Goal: Information Seeking & Learning: Learn about a topic

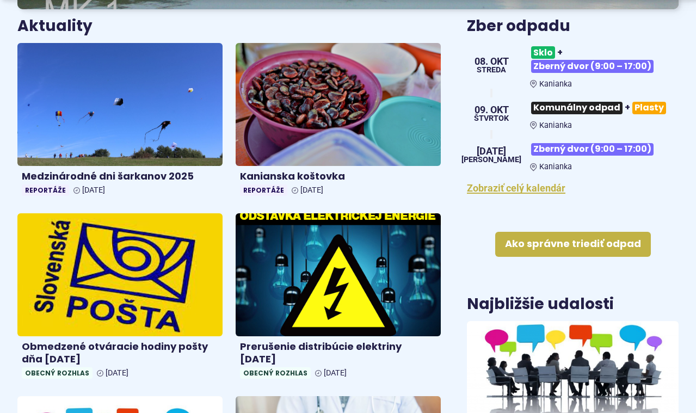
scroll to position [437, 0]
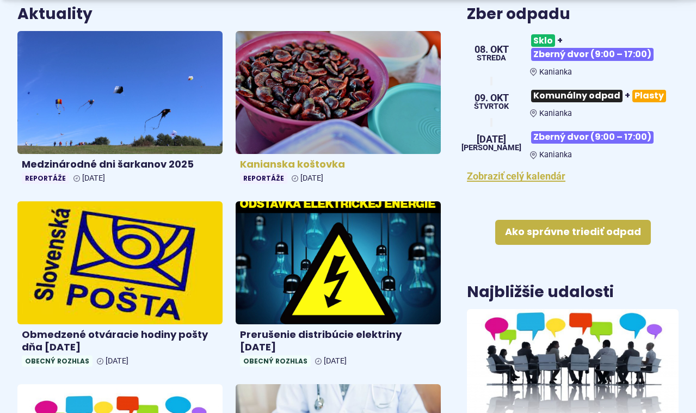
click at [344, 61] on img at bounding box center [338, 92] width 236 height 141
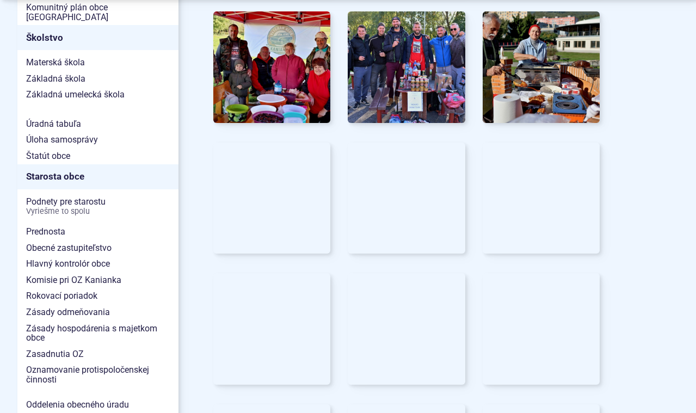
scroll to position [630, 0]
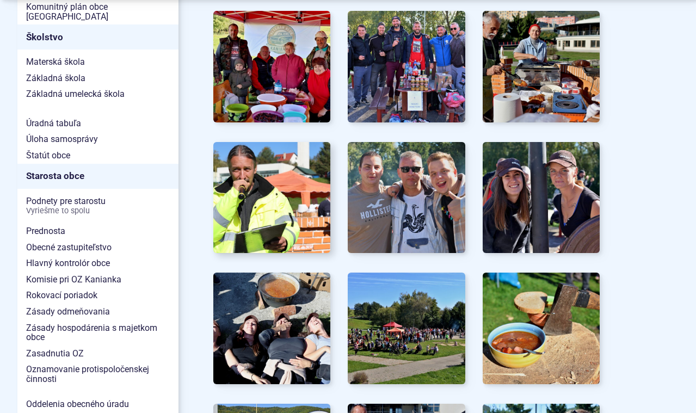
click at [276, 172] on img at bounding box center [271, 197] width 129 height 122
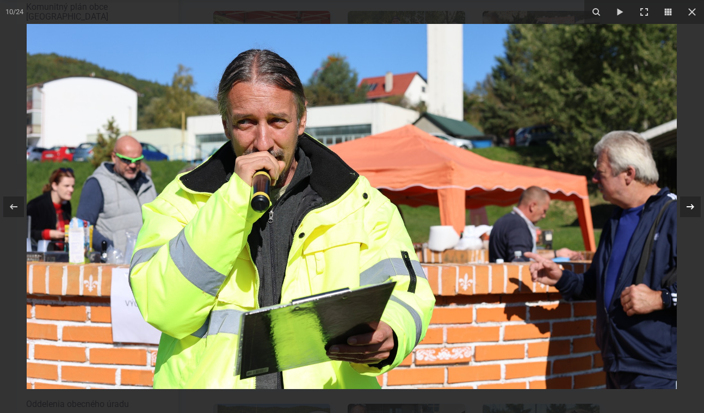
click at [693, 208] on icon at bounding box center [690, 206] width 13 height 13
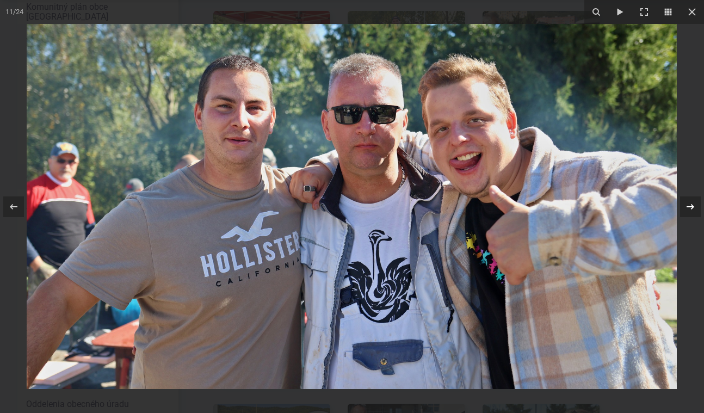
click at [693, 208] on icon at bounding box center [690, 206] width 13 height 13
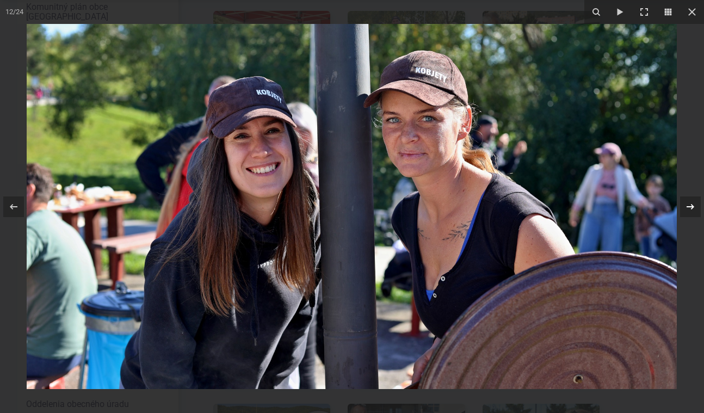
click at [693, 208] on icon at bounding box center [690, 206] width 13 height 13
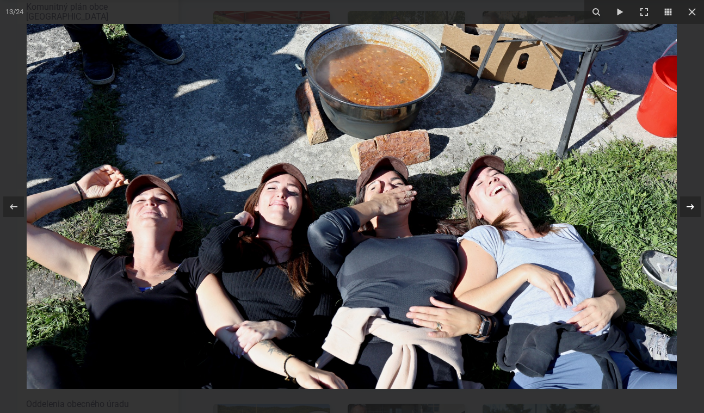
click at [693, 208] on icon at bounding box center [690, 206] width 13 height 13
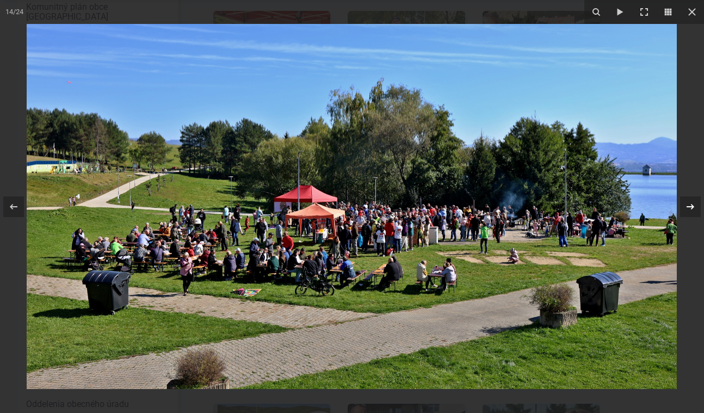
click at [693, 208] on icon at bounding box center [690, 206] width 13 height 13
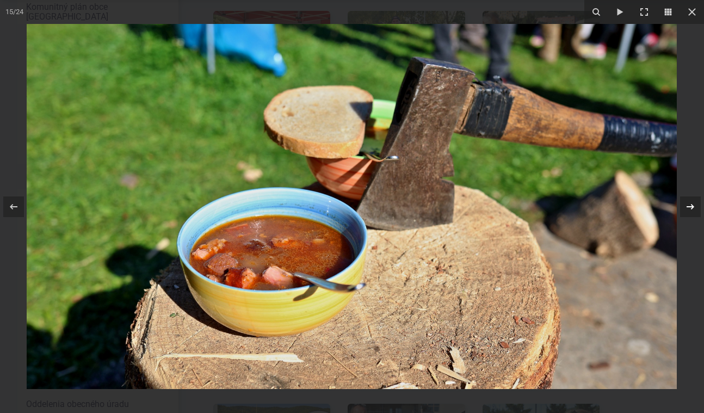
click at [693, 208] on icon at bounding box center [690, 206] width 13 height 13
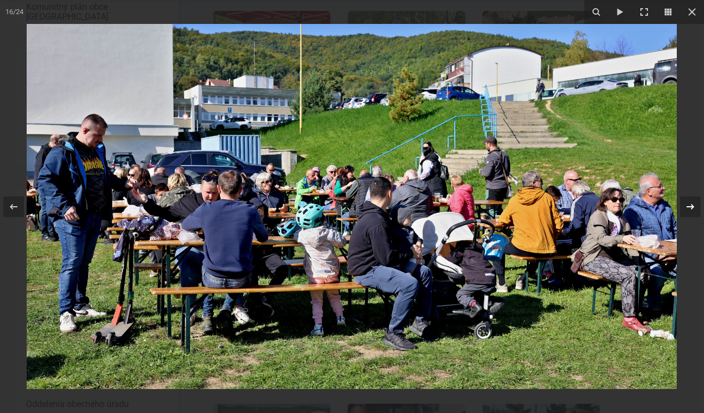
click at [693, 208] on icon at bounding box center [690, 206] width 13 height 13
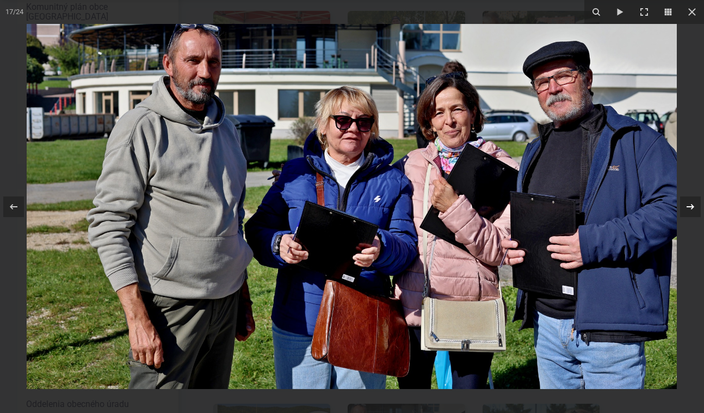
click at [693, 208] on icon at bounding box center [690, 206] width 13 height 13
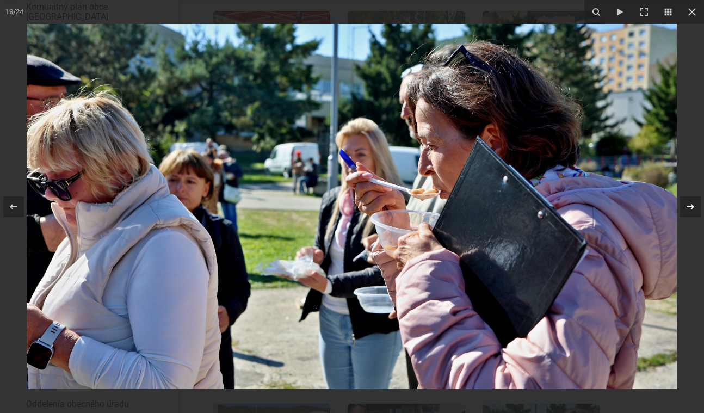
click at [693, 208] on icon at bounding box center [690, 206] width 13 height 13
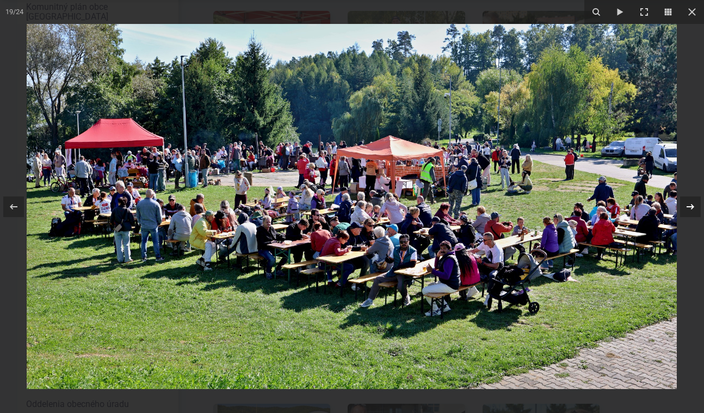
click at [693, 208] on div "19 / 24" at bounding box center [352, 206] width 704 height 413
click at [693, 208] on icon at bounding box center [690, 206] width 13 height 13
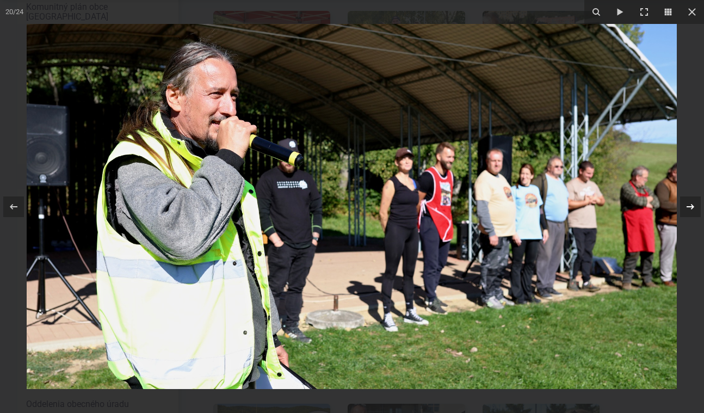
click at [693, 208] on icon at bounding box center [690, 206] width 13 height 13
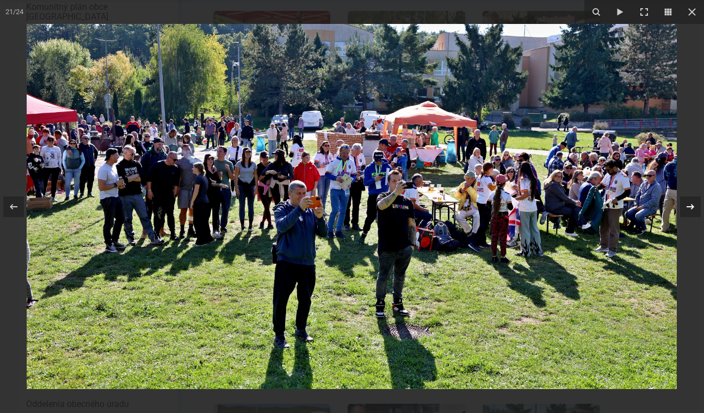
click at [693, 208] on div "21 / 24" at bounding box center [352, 206] width 704 height 413
click at [693, 208] on icon at bounding box center [690, 206] width 13 height 13
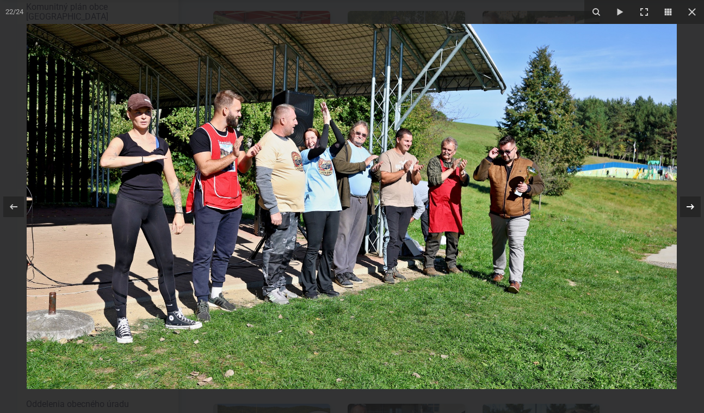
click at [693, 208] on icon at bounding box center [690, 206] width 13 height 13
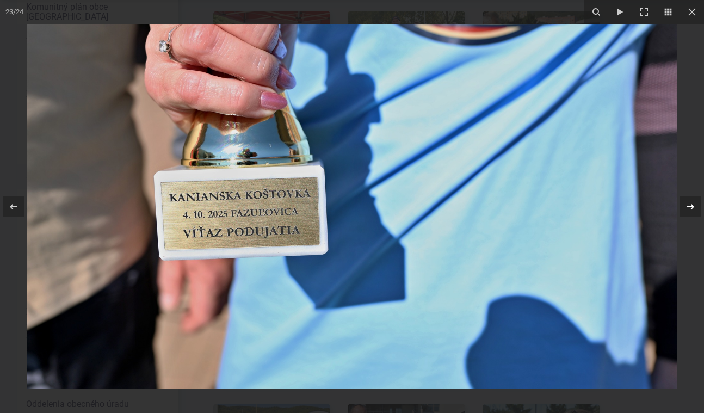
click at [693, 208] on div "23 / 24" at bounding box center [352, 206] width 704 height 413
click at [693, 208] on icon at bounding box center [690, 206] width 13 height 13
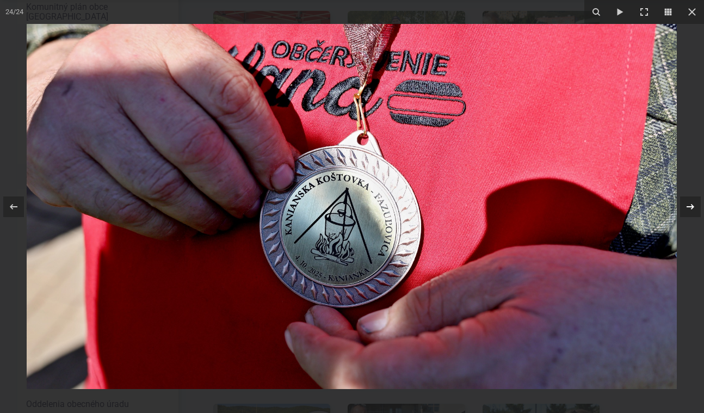
click at [693, 208] on div "24 / 24" at bounding box center [352, 206] width 704 height 413
click at [693, 208] on icon at bounding box center [690, 206] width 13 height 13
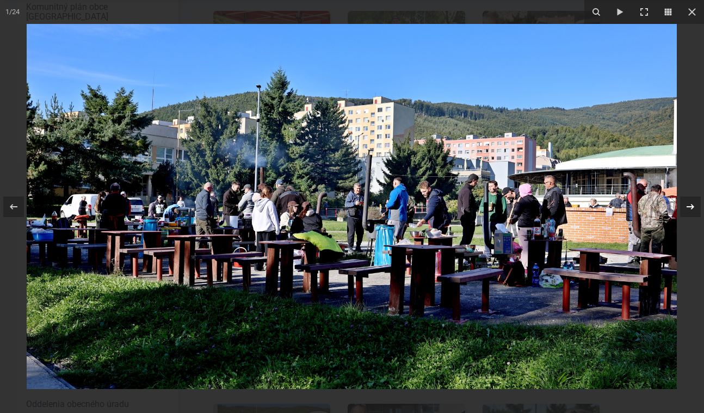
click at [693, 208] on icon at bounding box center [690, 206] width 13 height 13
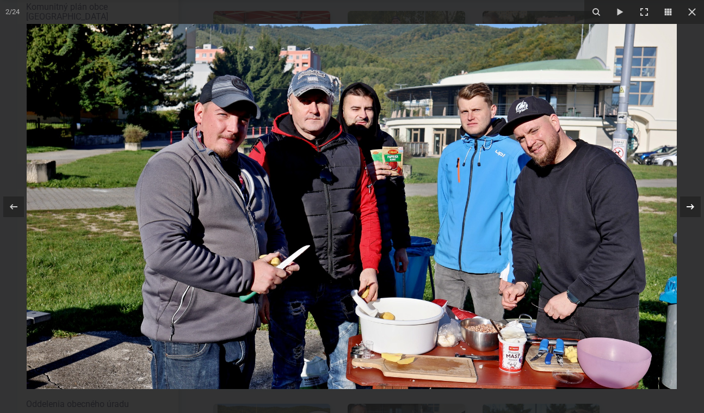
click at [693, 208] on icon at bounding box center [690, 206] width 13 height 13
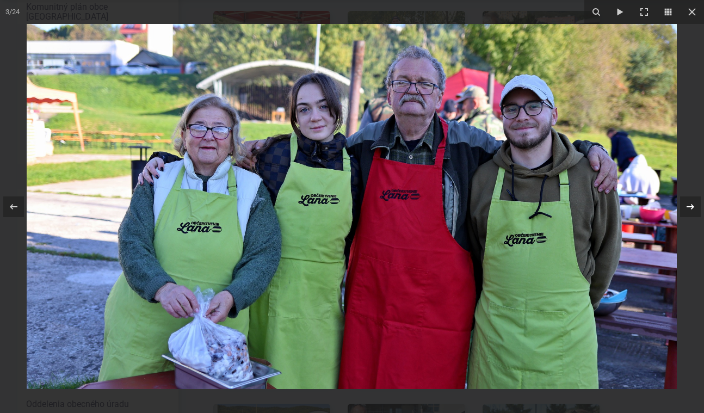
click at [693, 208] on icon at bounding box center [690, 206] width 13 height 13
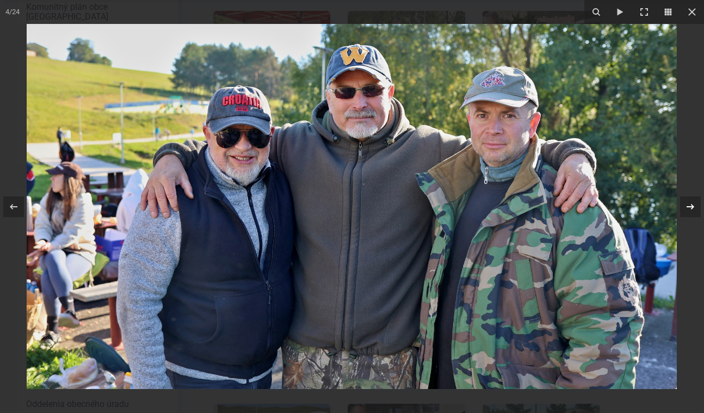
click at [693, 208] on icon at bounding box center [690, 206] width 13 height 13
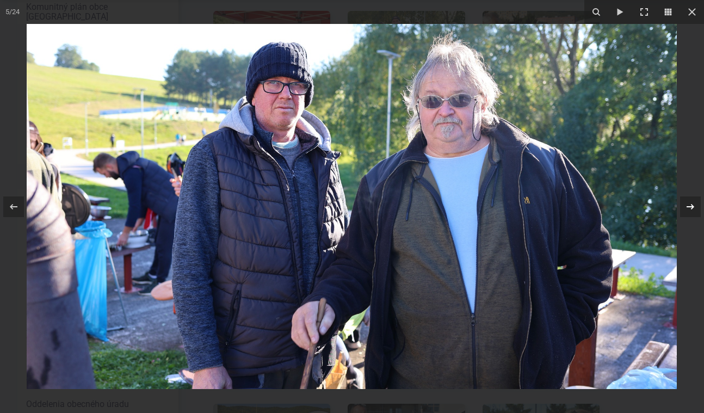
click at [693, 208] on icon at bounding box center [690, 206] width 13 height 13
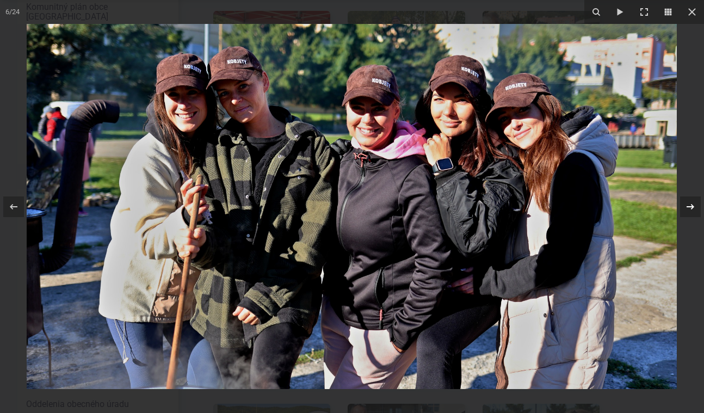
click at [693, 208] on icon at bounding box center [690, 206] width 13 height 13
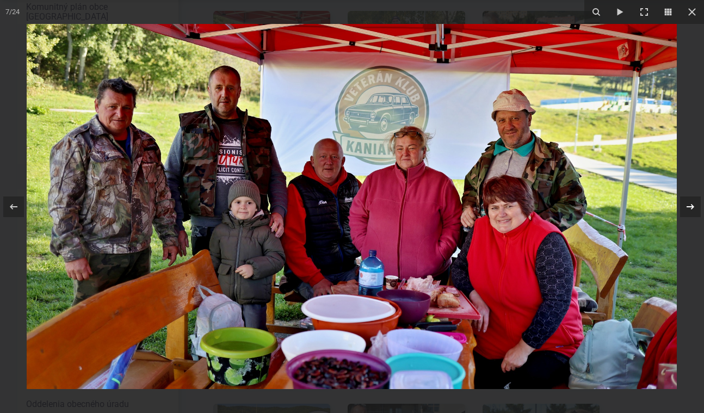
click at [693, 208] on icon at bounding box center [690, 206] width 13 height 13
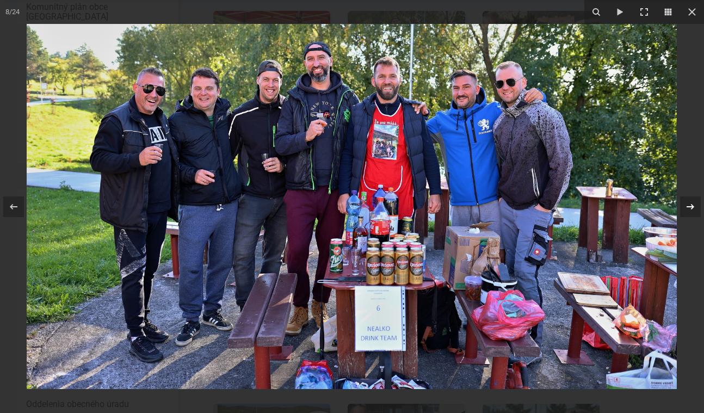
click at [693, 208] on icon at bounding box center [690, 206] width 13 height 13
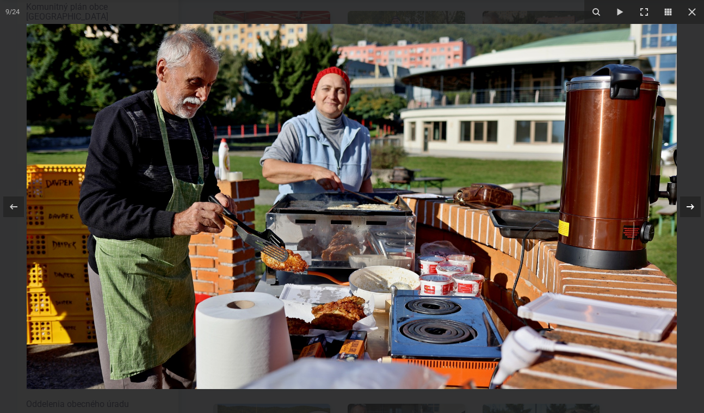
click at [693, 208] on icon at bounding box center [690, 206] width 13 height 13
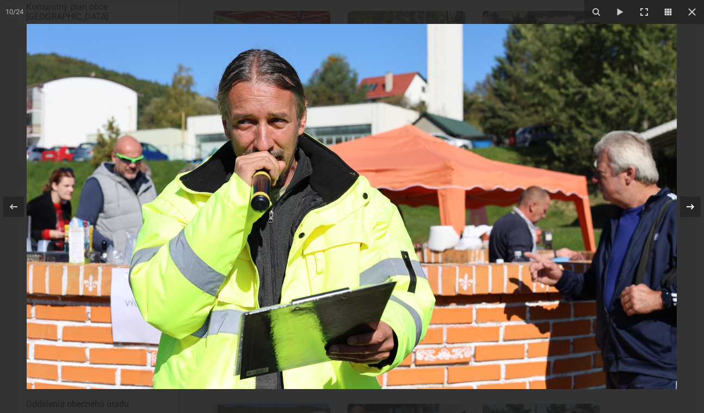
click at [693, 208] on icon at bounding box center [690, 206] width 13 height 13
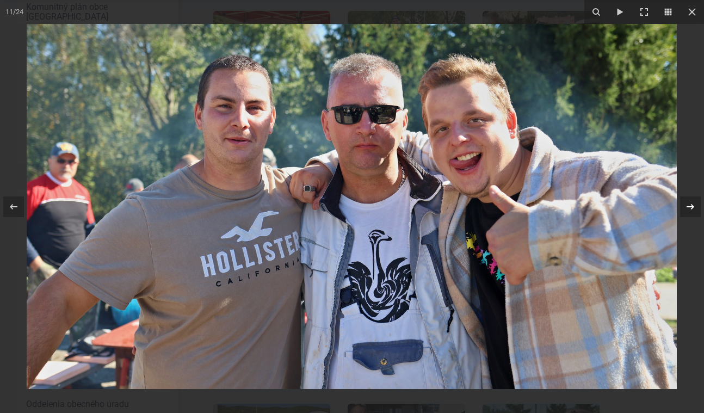
click at [693, 208] on icon at bounding box center [690, 206] width 13 height 13
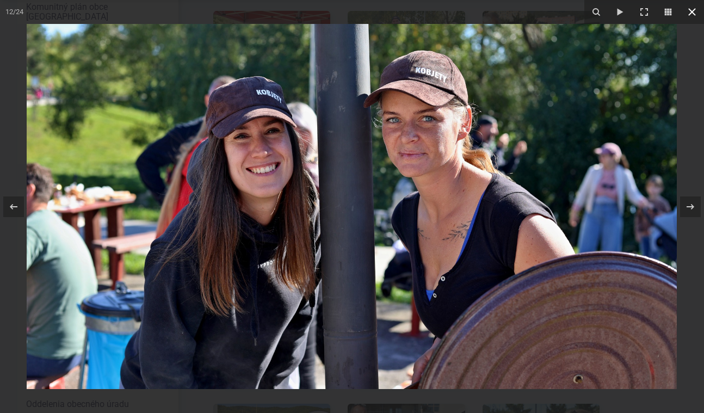
click at [693, 11] on icon at bounding box center [692, 12] width 8 height 8
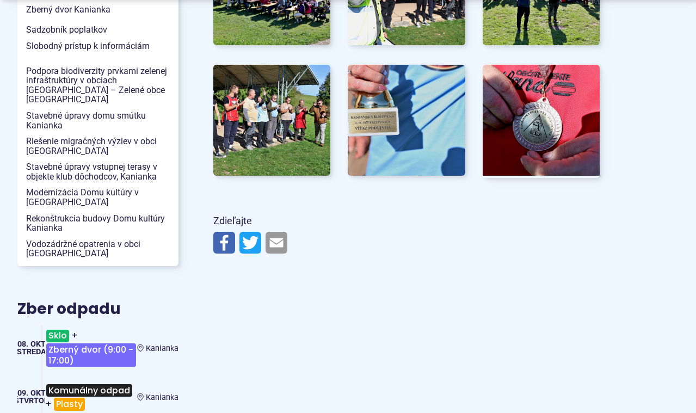
scroll to position [1231, 0]
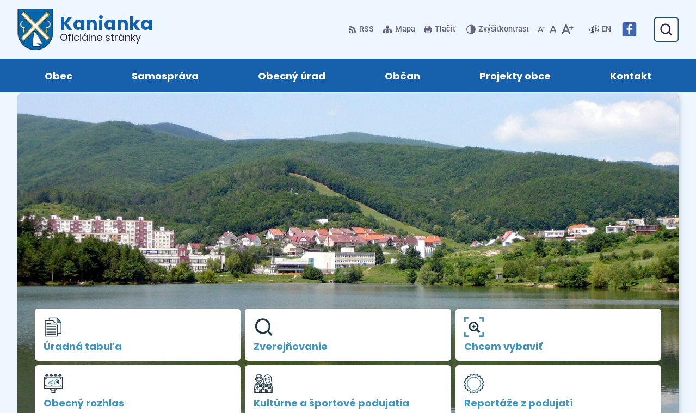
scroll to position [437, 0]
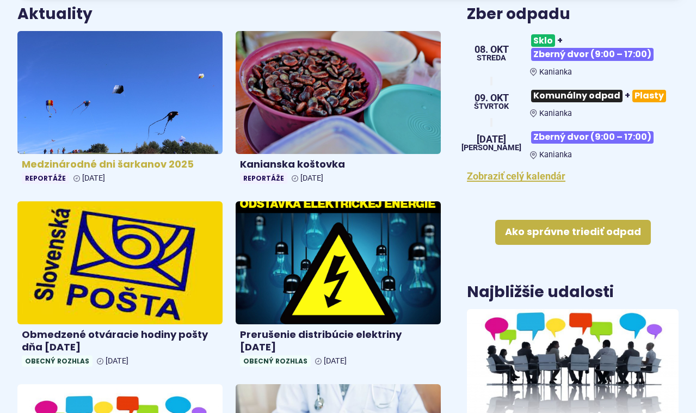
click at [147, 141] on img at bounding box center [120, 92] width 236 height 141
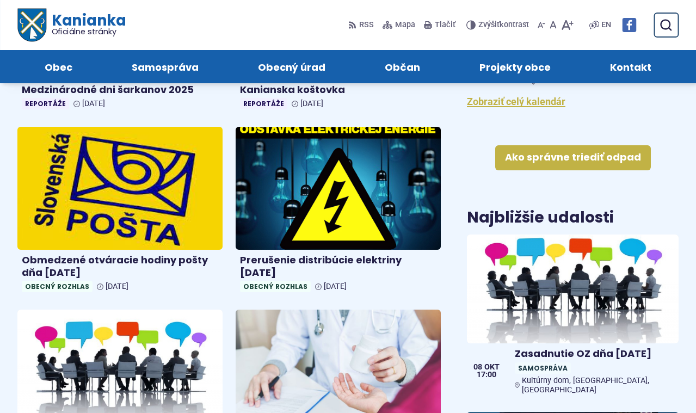
scroll to position [502, 0]
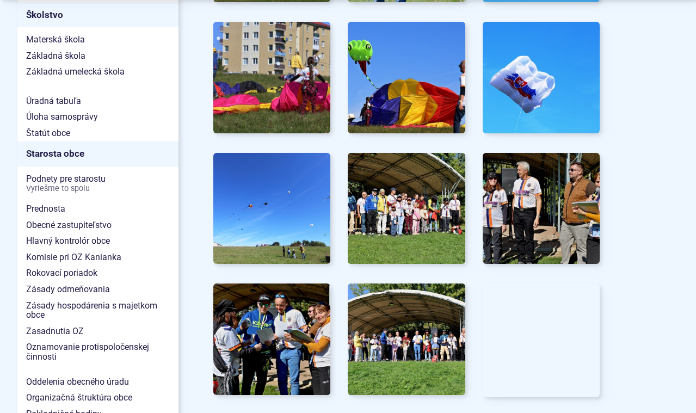
scroll to position [750, 0]
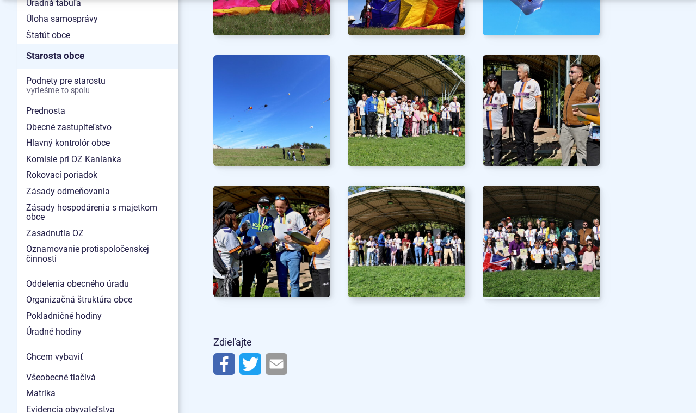
click at [397, 237] on img at bounding box center [406, 241] width 129 height 122
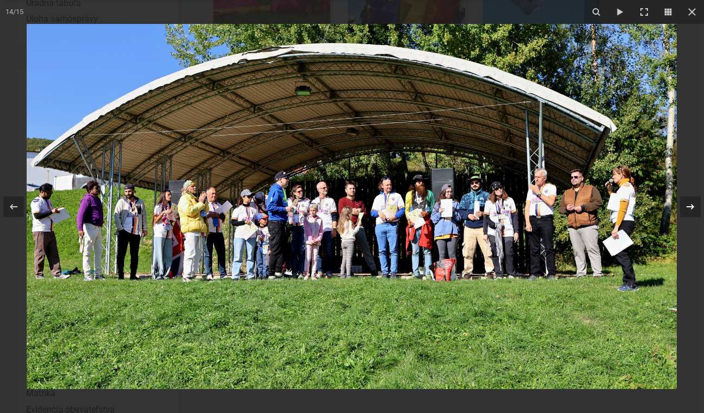
click at [695, 205] on icon at bounding box center [690, 206] width 13 height 13
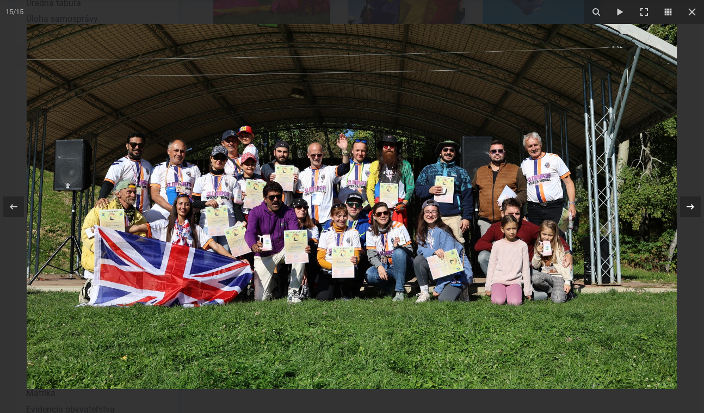
click at [695, 205] on icon at bounding box center [690, 206] width 13 height 13
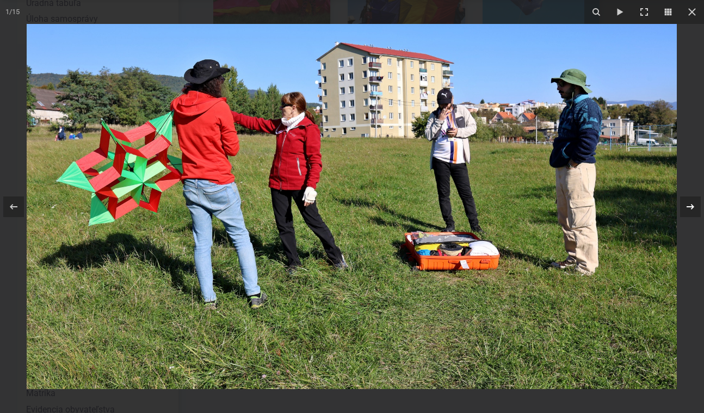
click at [695, 205] on icon at bounding box center [690, 206] width 13 height 13
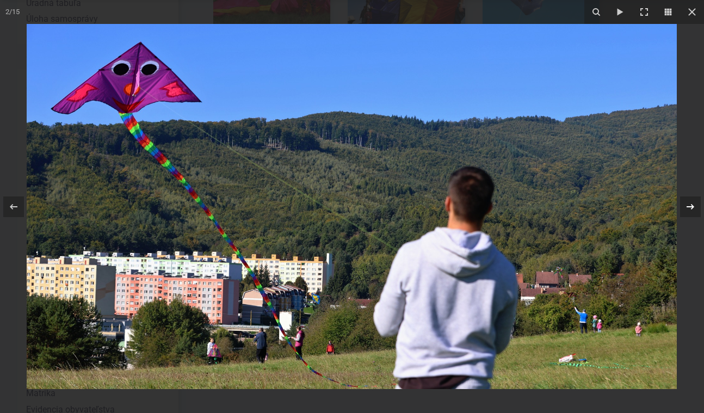
click at [695, 205] on icon at bounding box center [690, 206] width 13 height 13
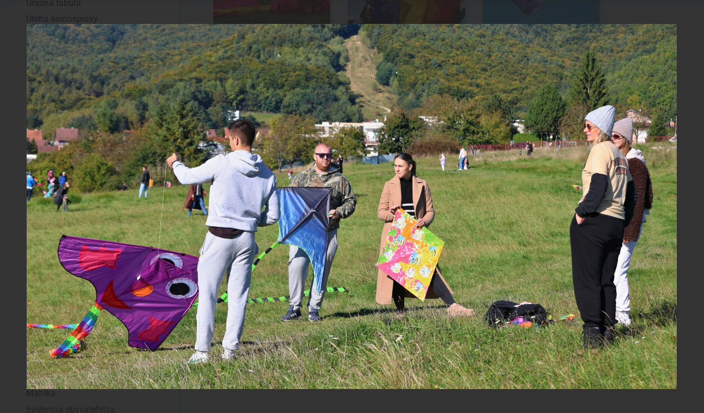
click at [695, 205] on div "3 / 15" at bounding box center [352, 206] width 704 height 413
click at [695, 205] on icon at bounding box center [690, 206] width 13 height 13
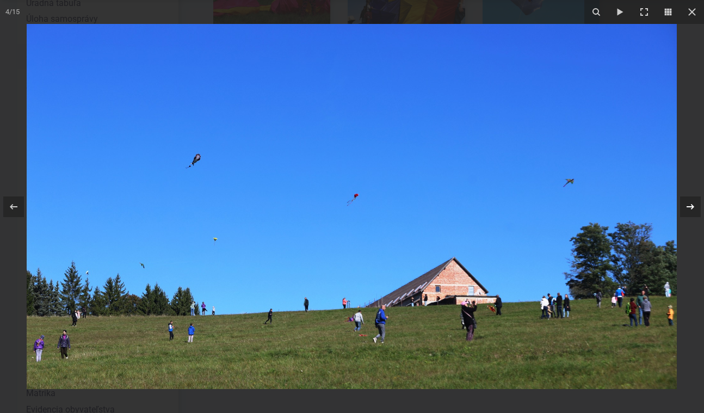
click at [695, 205] on icon at bounding box center [690, 206] width 13 height 13
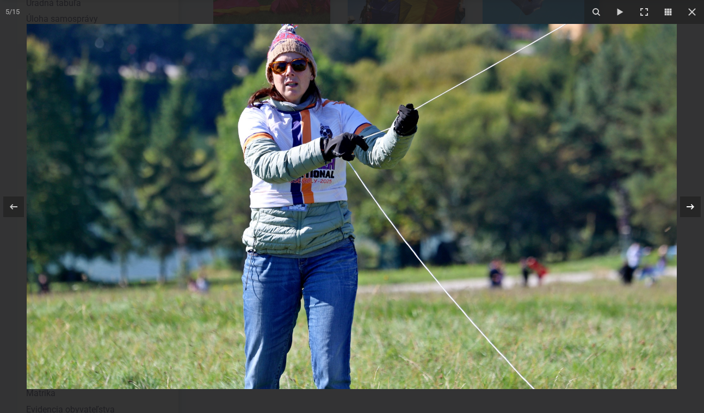
click at [695, 205] on icon at bounding box center [690, 206] width 13 height 13
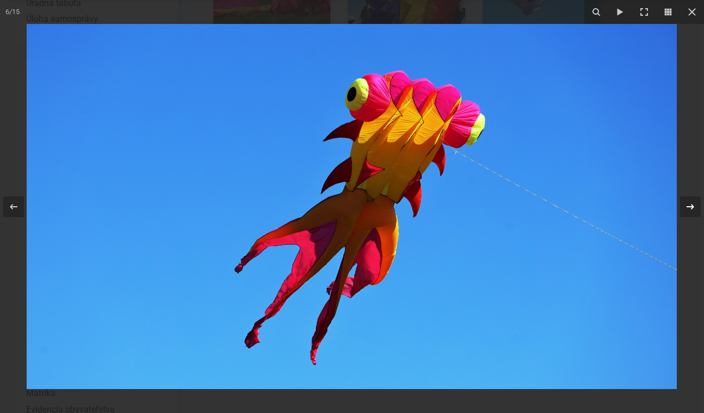
click at [695, 205] on icon at bounding box center [690, 206] width 13 height 13
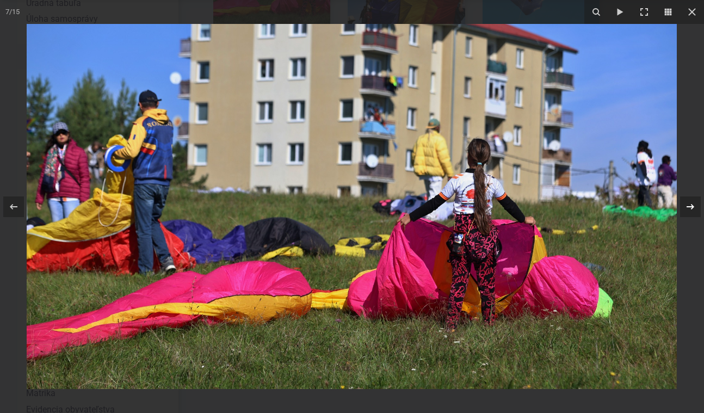
click at [695, 205] on div "7 / 15" at bounding box center [352, 206] width 704 height 413
click at [695, 205] on icon at bounding box center [690, 206] width 13 height 13
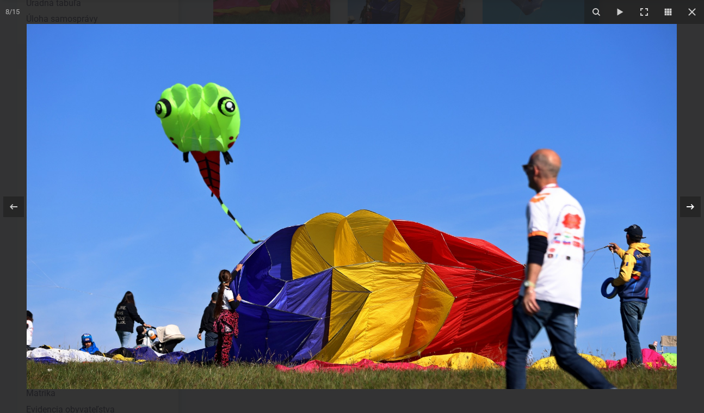
click at [695, 205] on icon at bounding box center [690, 206] width 13 height 13
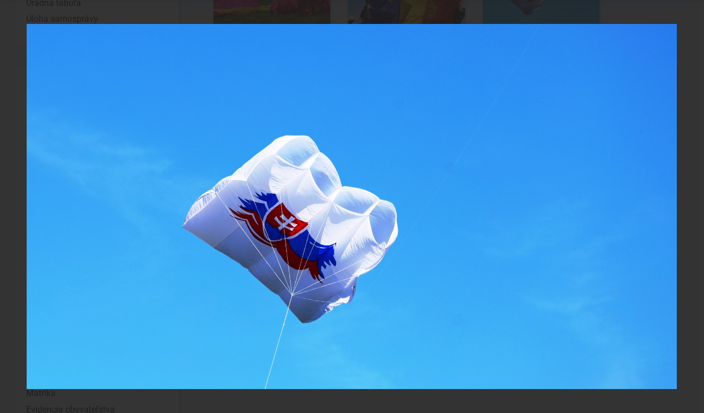
click at [695, 205] on div "9 / 15" at bounding box center [352, 206] width 704 height 413
click at [695, 205] on icon at bounding box center [690, 206] width 13 height 13
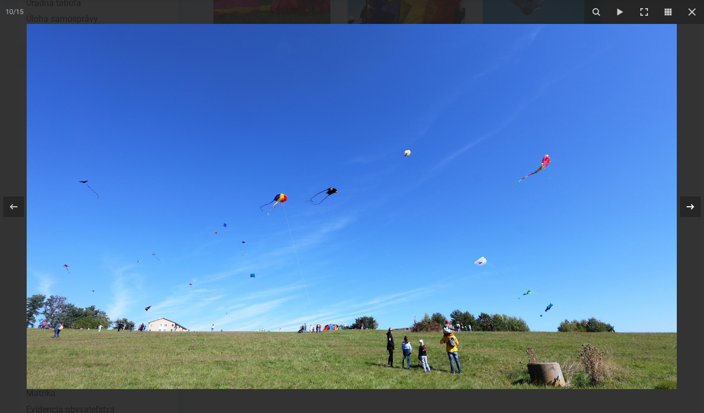
click at [695, 205] on icon at bounding box center [690, 206] width 13 height 13
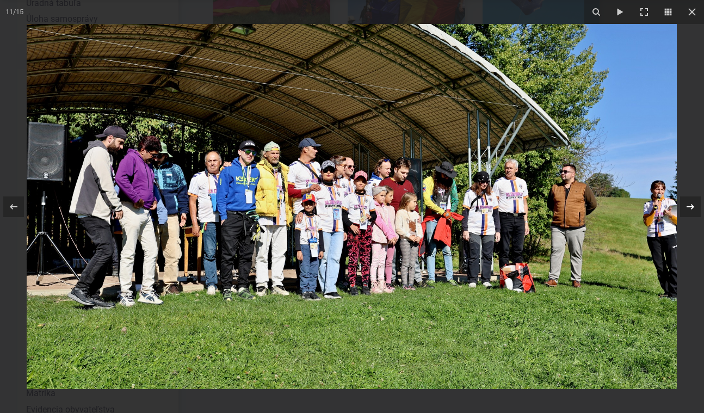
click at [695, 205] on div "11 / 15" at bounding box center [352, 206] width 704 height 413
click at [695, 205] on icon at bounding box center [690, 206] width 13 height 13
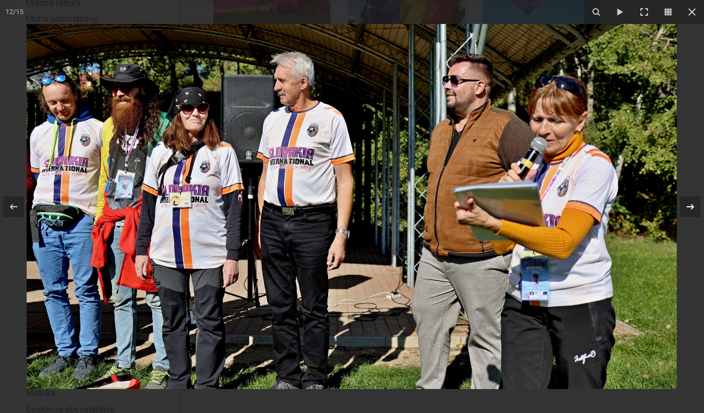
click at [695, 205] on div "12 / 15" at bounding box center [352, 206] width 704 height 413
click at [695, 205] on icon at bounding box center [690, 206] width 13 height 13
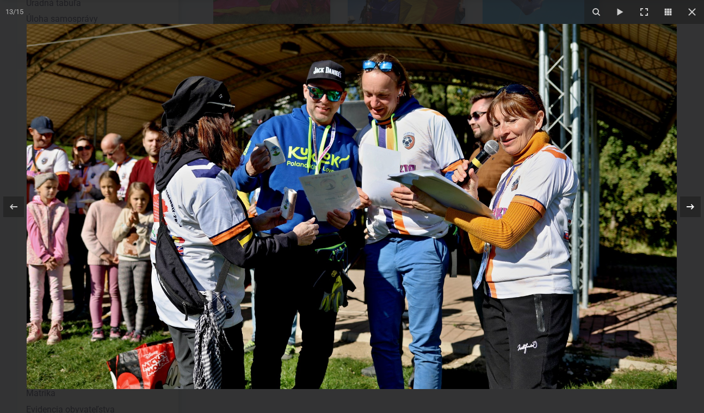
click at [695, 205] on icon at bounding box center [690, 206] width 13 height 13
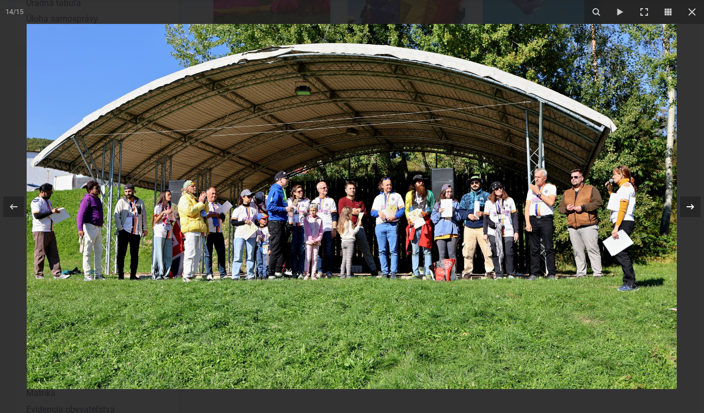
click at [695, 205] on icon at bounding box center [690, 206] width 13 height 13
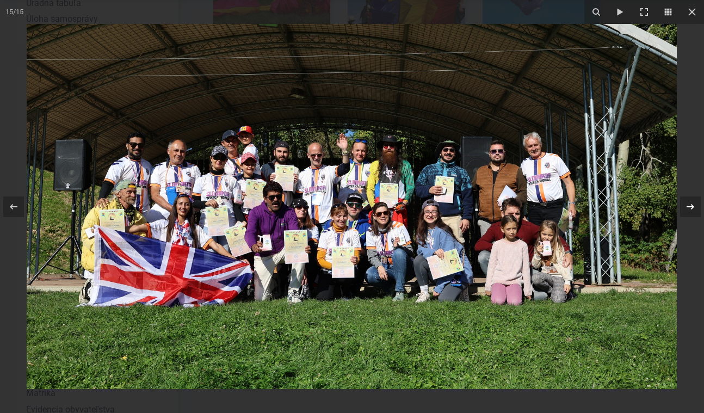
click at [695, 205] on icon at bounding box center [690, 206] width 13 height 13
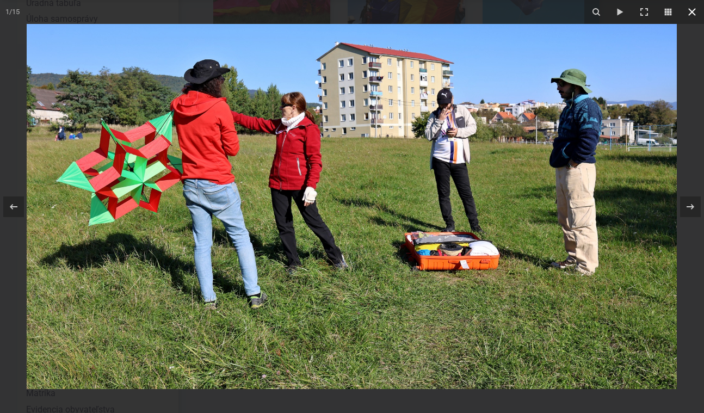
click at [693, 9] on icon at bounding box center [692, 11] width 13 height 13
